Goal: Transaction & Acquisition: Purchase product/service

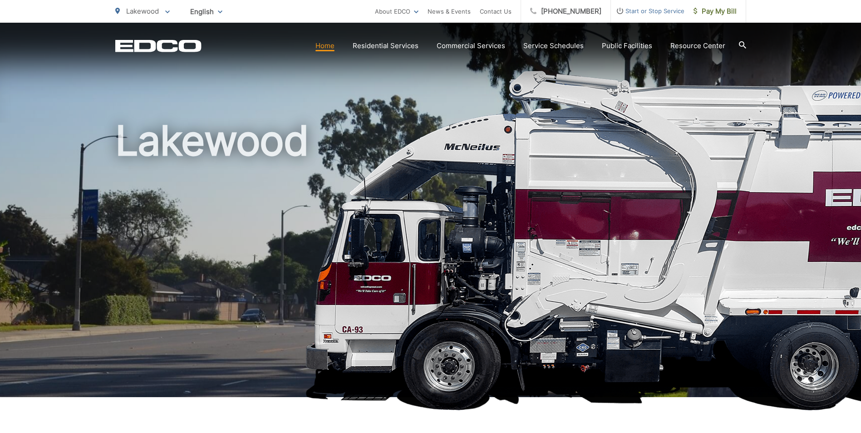
click at [136, 270] on h1 "Lakewood" at bounding box center [430, 261] width 631 height 287
click at [716, 10] on span "Pay My Bill" at bounding box center [714, 11] width 43 height 11
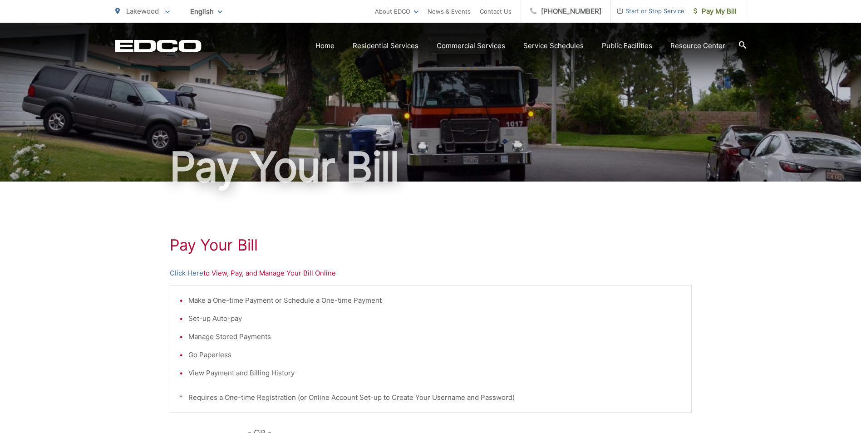
scroll to position [45, 0]
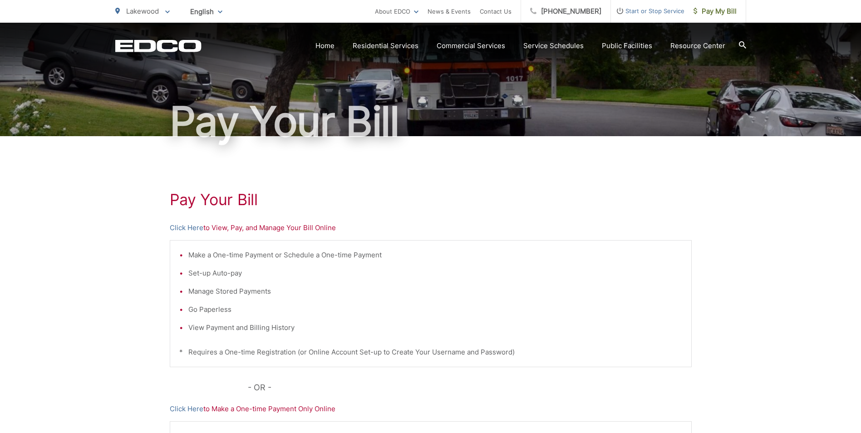
click at [220, 228] on p "Click Here to View, Pay, and Manage Your Bill Online" at bounding box center [431, 227] width 522 height 11
click at [193, 229] on link "Click Here" at bounding box center [187, 227] width 34 height 11
